Goal: Task Accomplishment & Management: Use online tool/utility

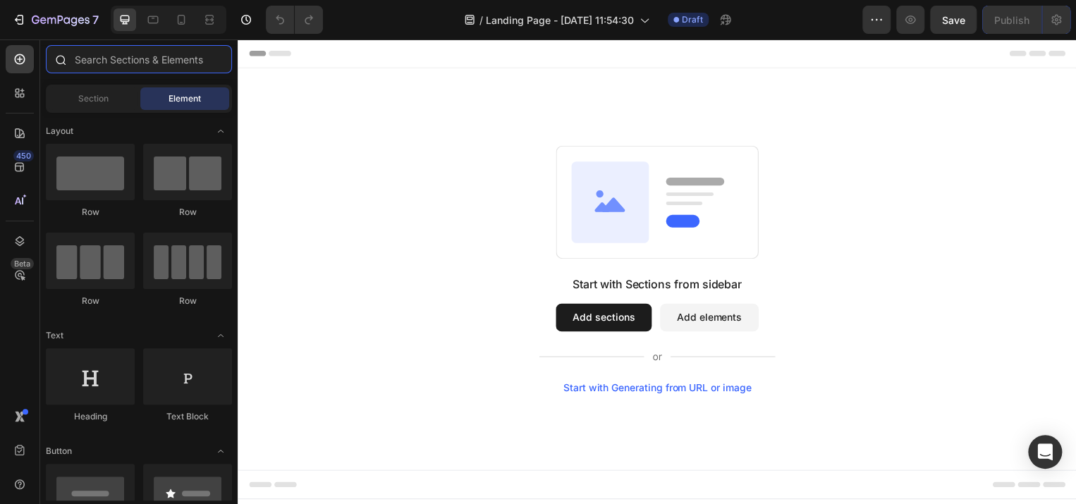
click at [166, 56] on input "text" at bounding box center [139, 59] width 186 height 28
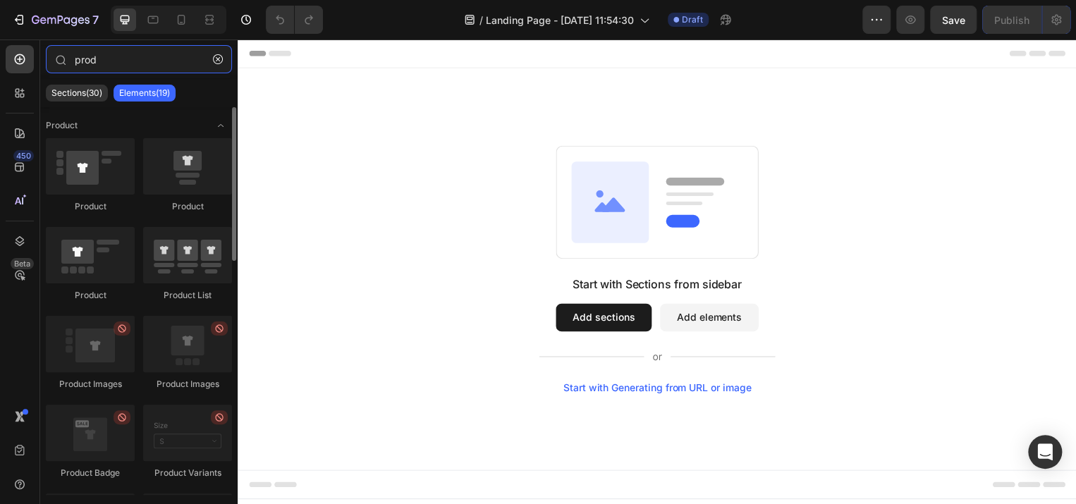
type input "prod"
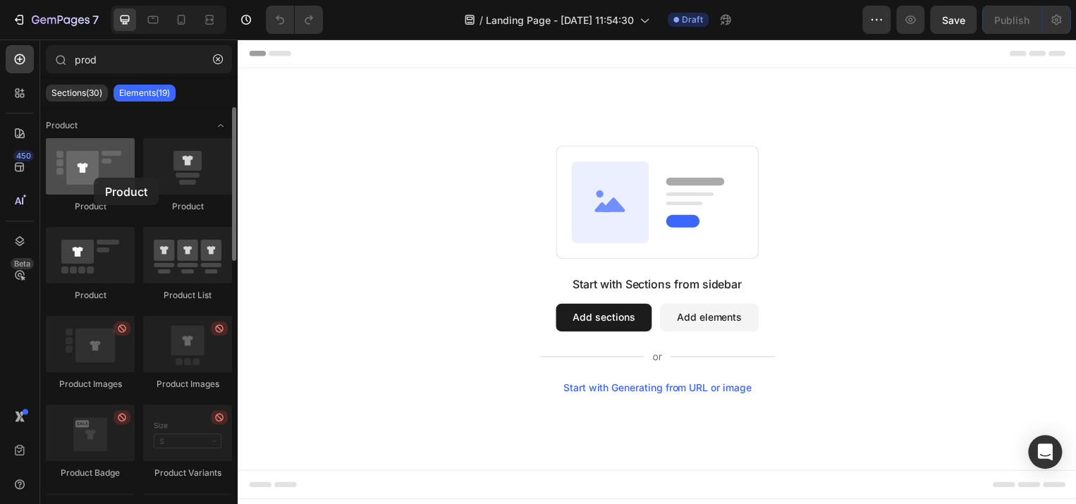
click at [91, 173] on div "Product" at bounding box center [90, 175] width 89 height 75
click at [91, 173] on div at bounding box center [90, 166] width 89 height 56
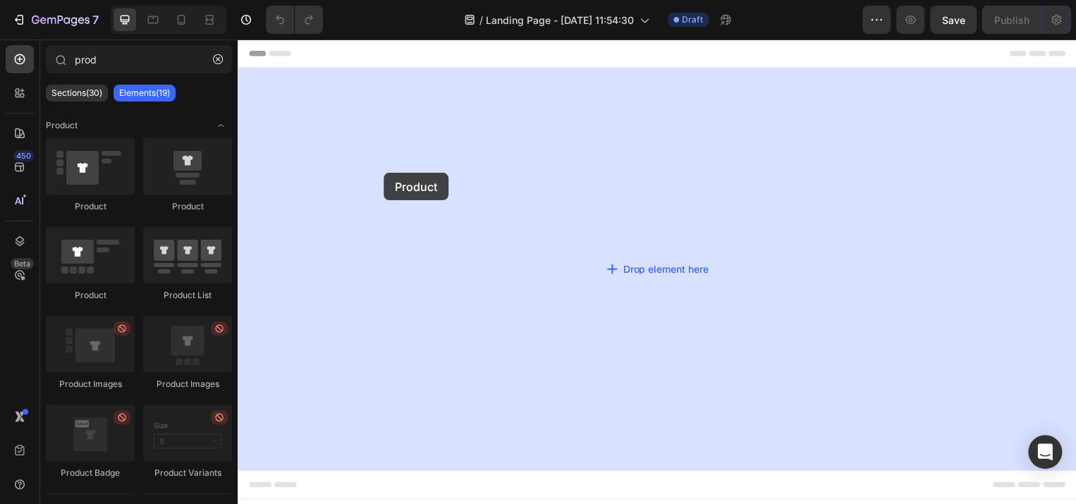
drag, startPoint x: 329, startPoint y: 212, endPoint x: 413, endPoint y: 174, distance: 92.8
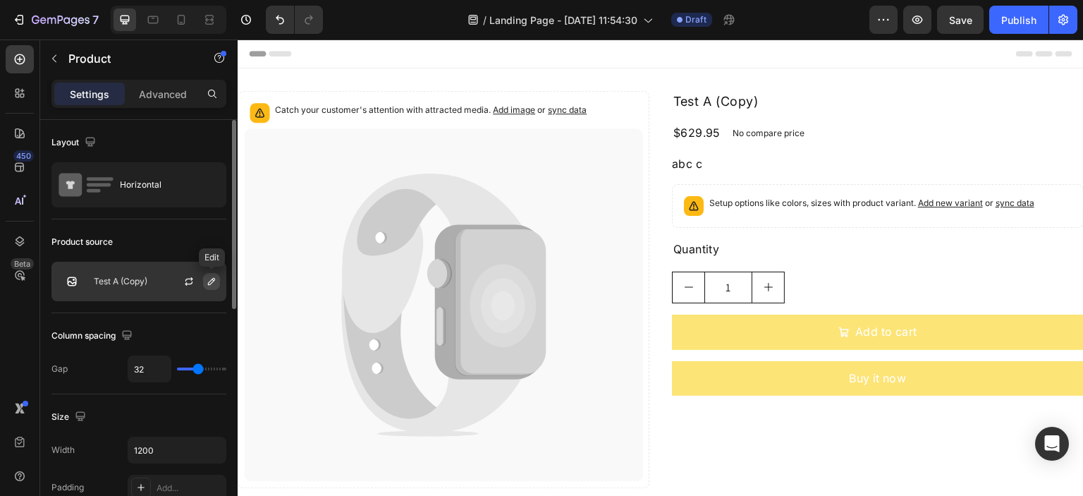
click at [211, 284] on icon "button" at bounding box center [211, 281] width 11 height 11
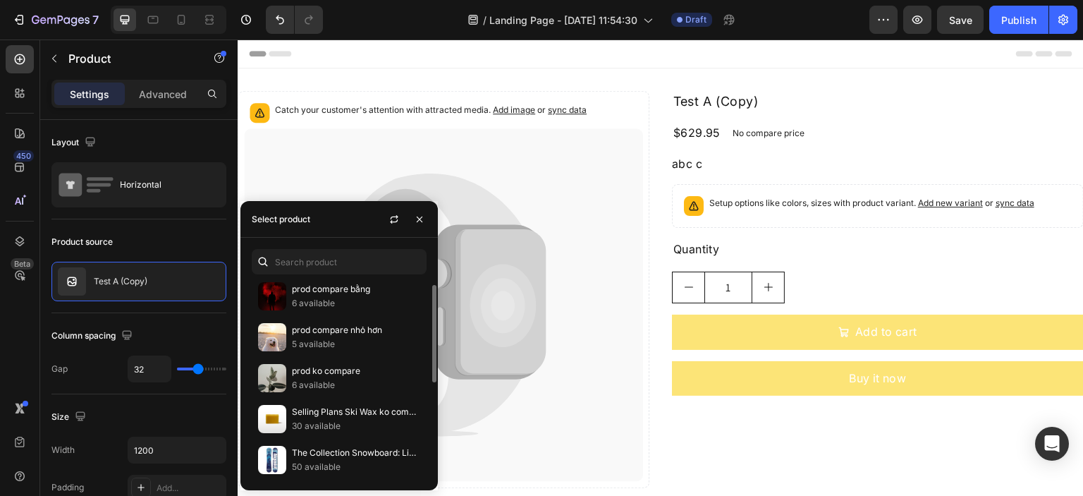
scroll to position [144, 0]
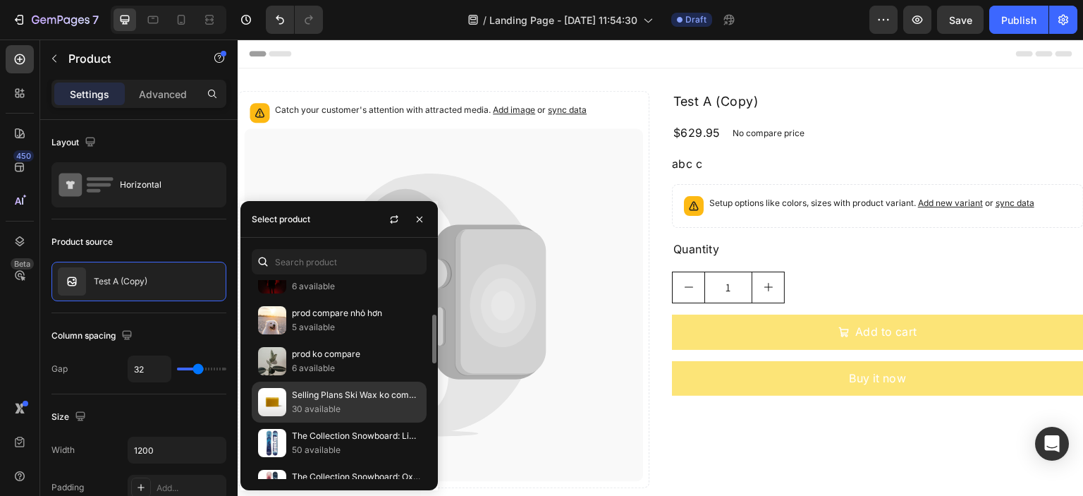
click at [333, 391] on p "Selling Plans Ski Wax ko compare" at bounding box center [356, 395] width 128 height 14
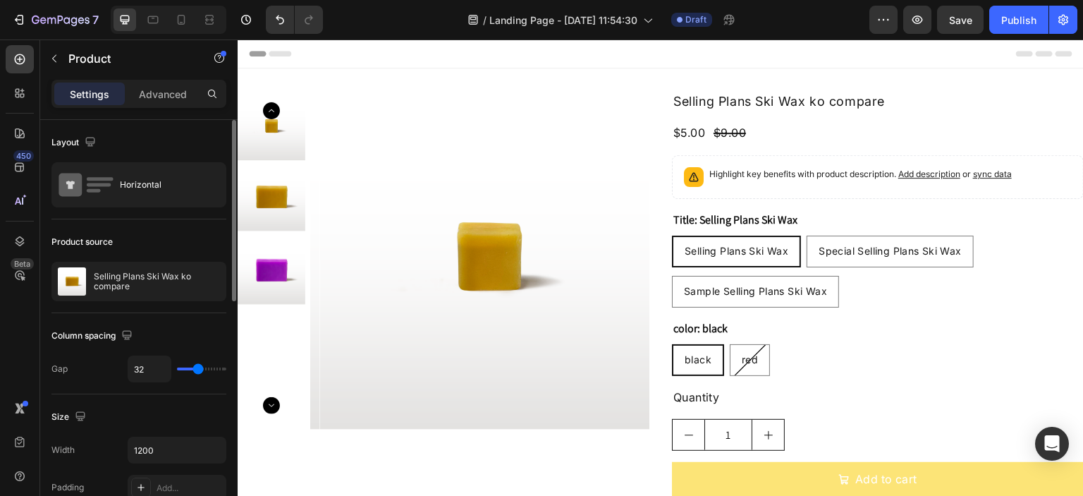
click at [171, 231] on div "Product source" at bounding box center [138, 242] width 175 height 23
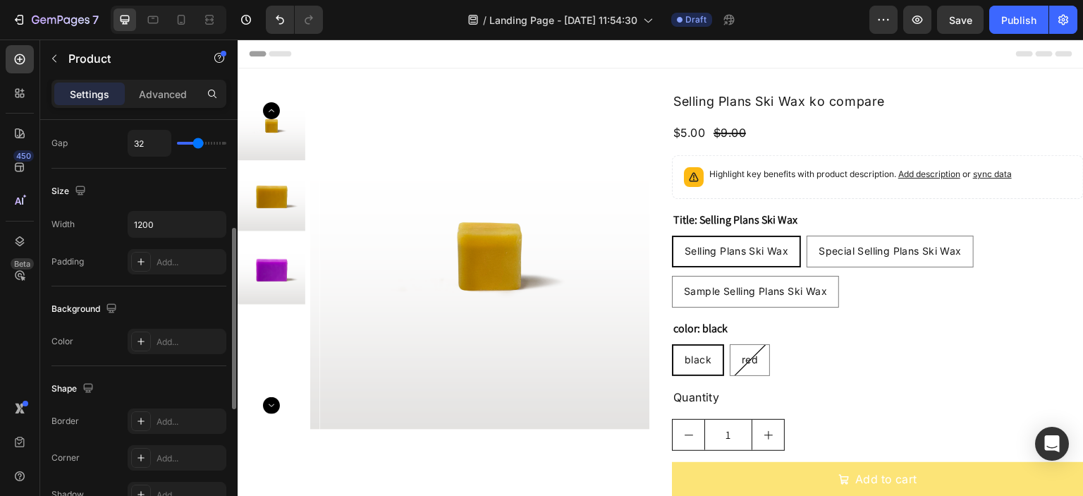
scroll to position [344, 0]
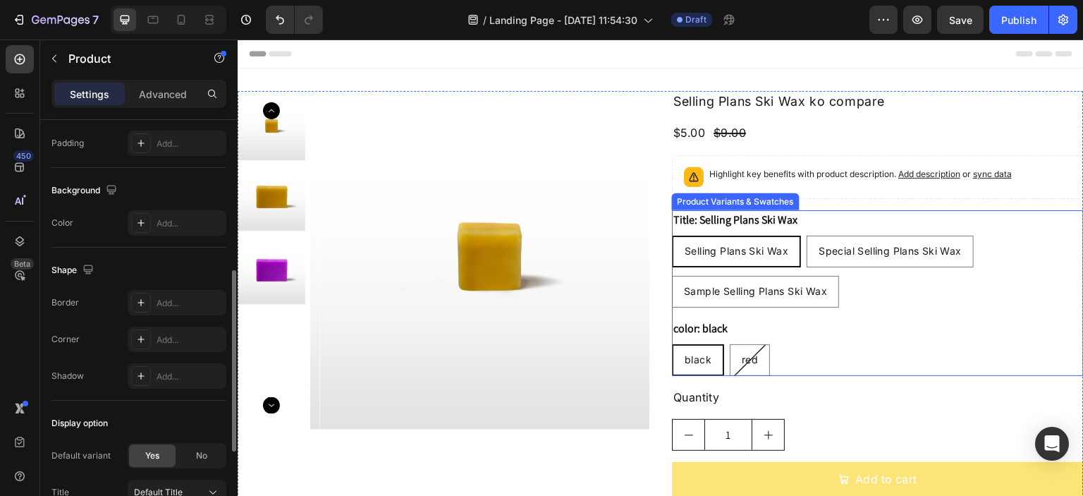
click at [885, 353] on div "black black black red red red" at bounding box center [878, 360] width 412 height 32
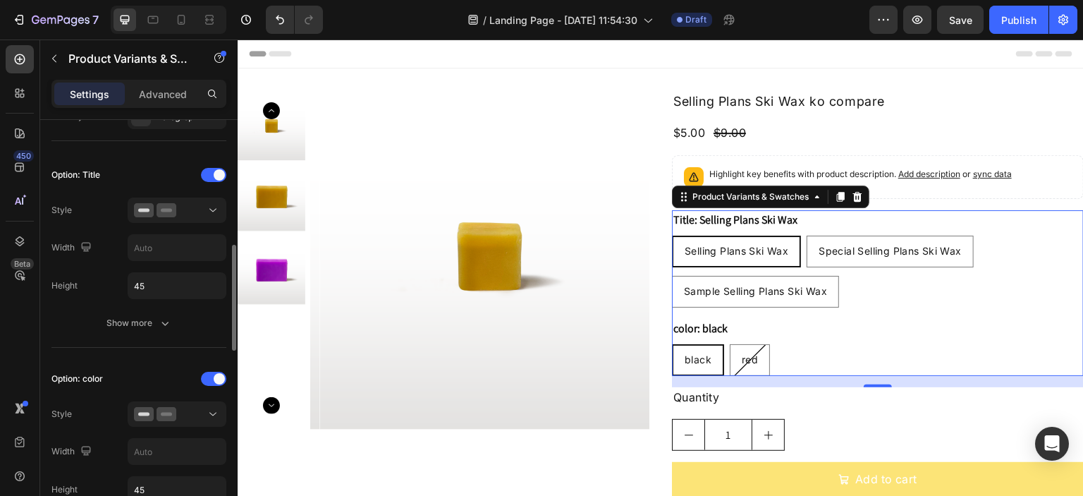
scroll to position [403, 0]
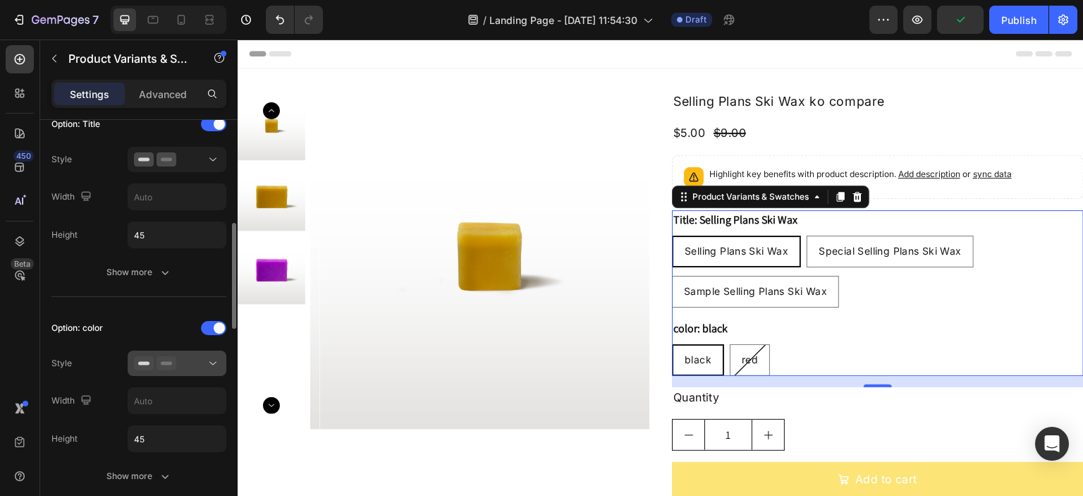
click at [204, 367] on div at bounding box center [177, 363] width 86 height 14
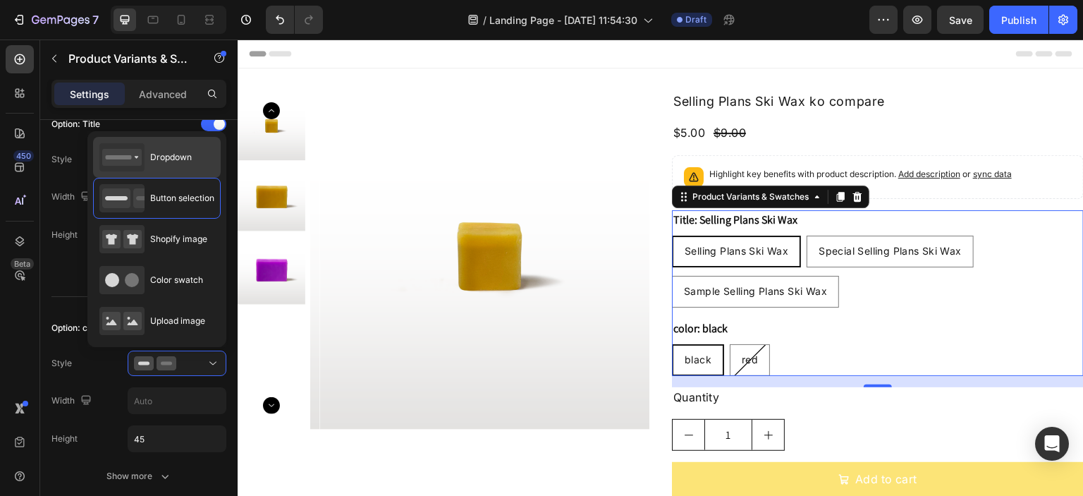
click at [173, 152] on span "Dropdown" at bounding box center [171, 157] width 42 height 13
type input "100%"
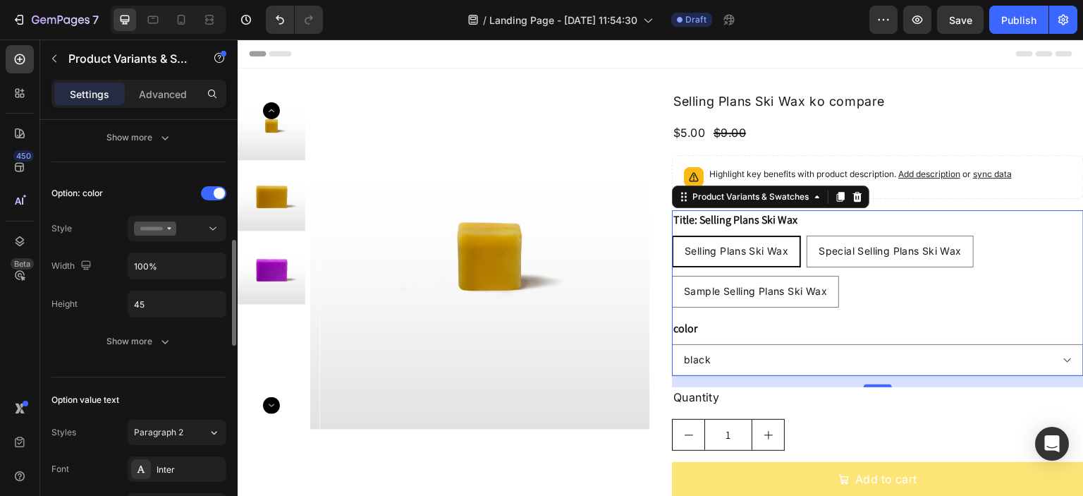
scroll to position [539, 0]
click at [130, 341] on div "Show more" at bounding box center [139, 341] width 66 height 14
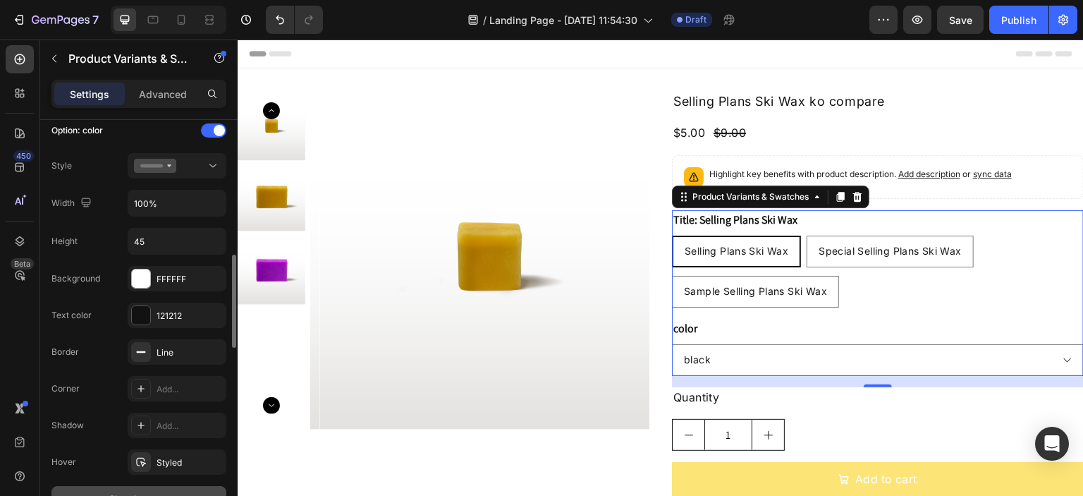
scroll to position [615, 0]
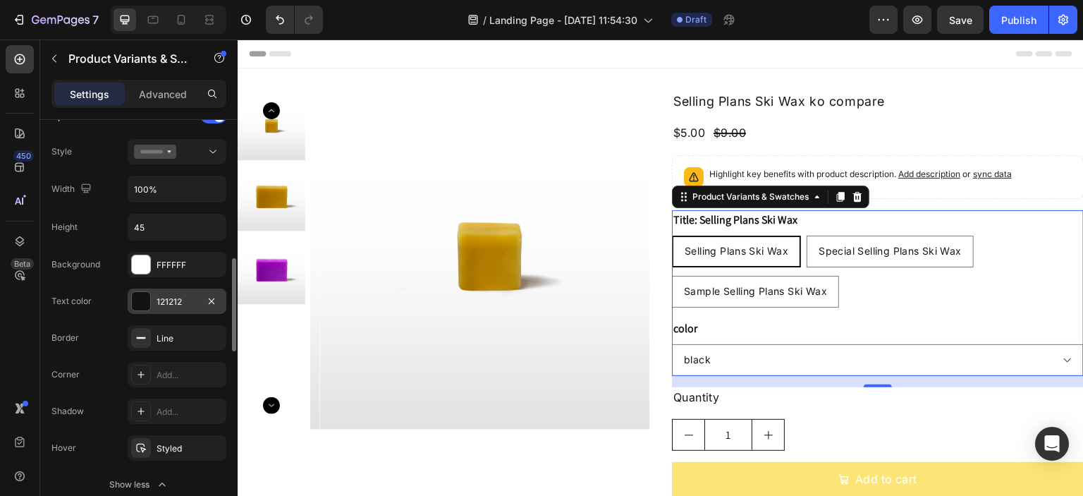
click at [166, 297] on div "121212" at bounding box center [177, 302] width 41 height 13
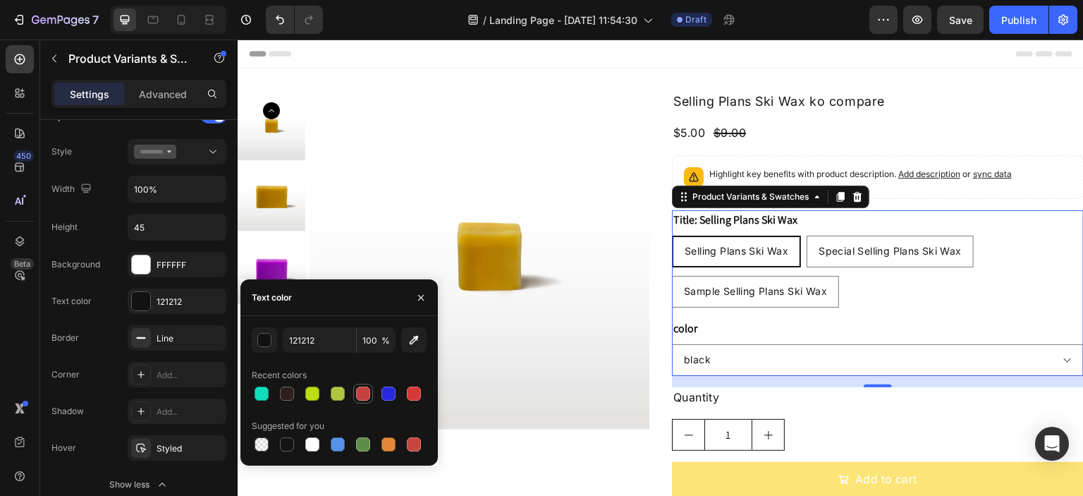
click at [360, 386] on div at bounding box center [363, 393] width 14 height 14
type input "C64141"
click at [106, 384] on div "Background FFFFFF Text color C64141 Border Line Corner Add... Shadow Add... Hov…" at bounding box center [138, 374] width 175 height 245
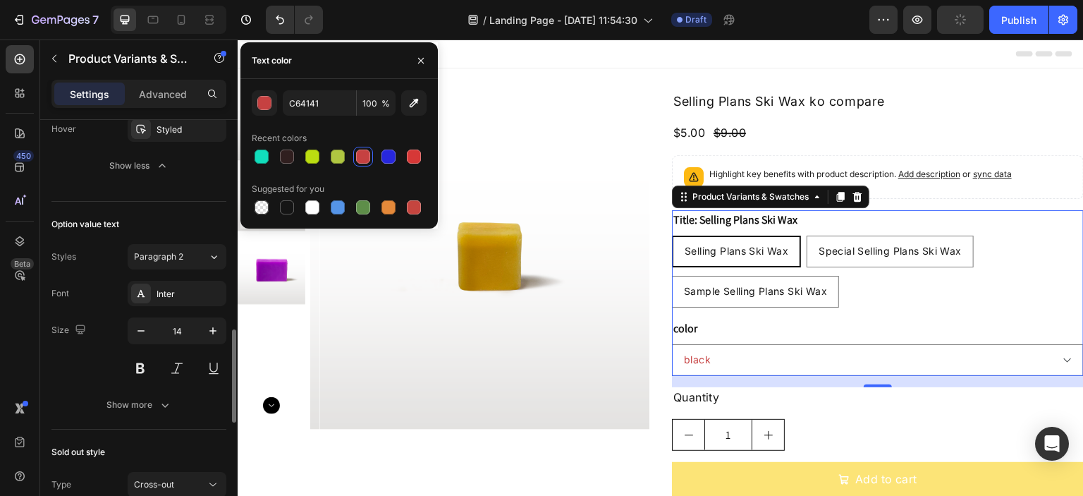
scroll to position [994, 0]
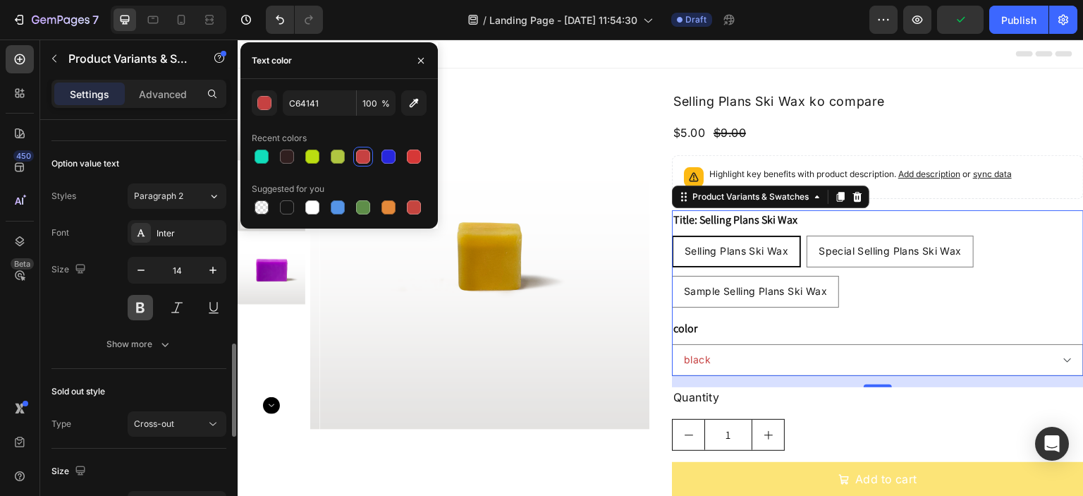
click at [133, 310] on button at bounding box center [140, 307] width 25 height 25
click at [175, 307] on button at bounding box center [176, 307] width 25 height 25
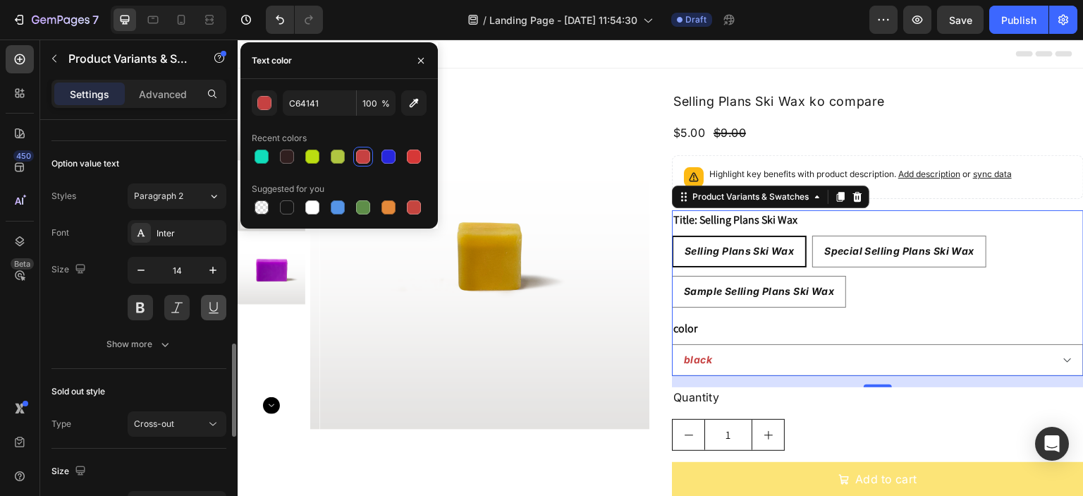
click at [207, 305] on button at bounding box center [213, 307] width 25 height 25
click at [1004, 21] on div "Publish" at bounding box center [1018, 20] width 35 height 15
click at [423, 59] on icon "button" at bounding box center [420, 60] width 11 height 11
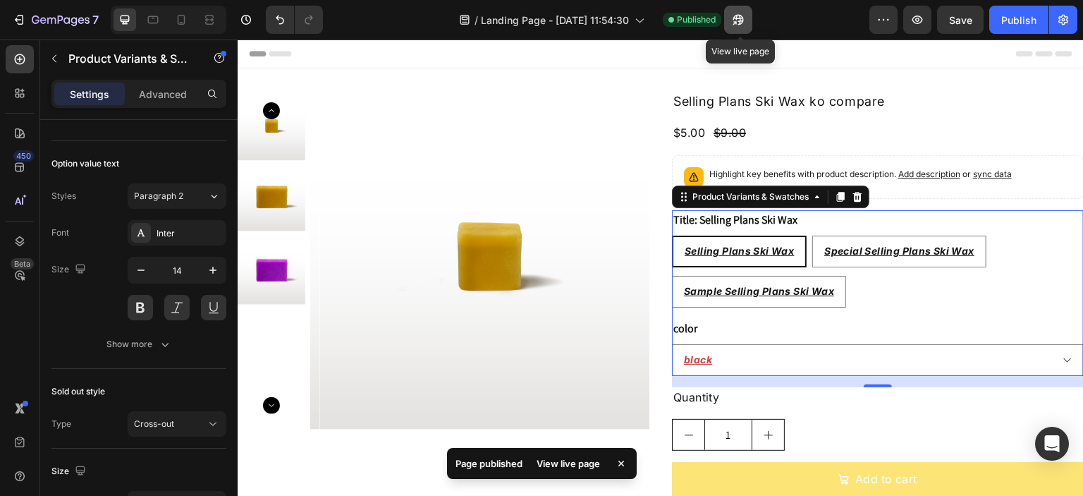
click at [739, 17] on icon "button" at bounding box center [738, 20] width 14 height 14
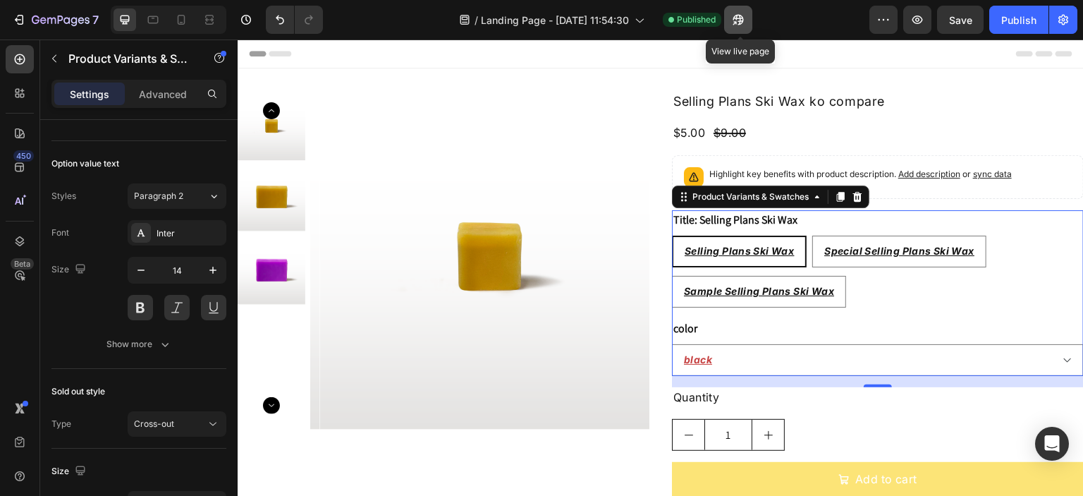
click at [736, 21] on icon "button" at bounding box center [735, 23] width 4 height 4
